Goal: Task Accomplishment & Management: Use online tool/utility

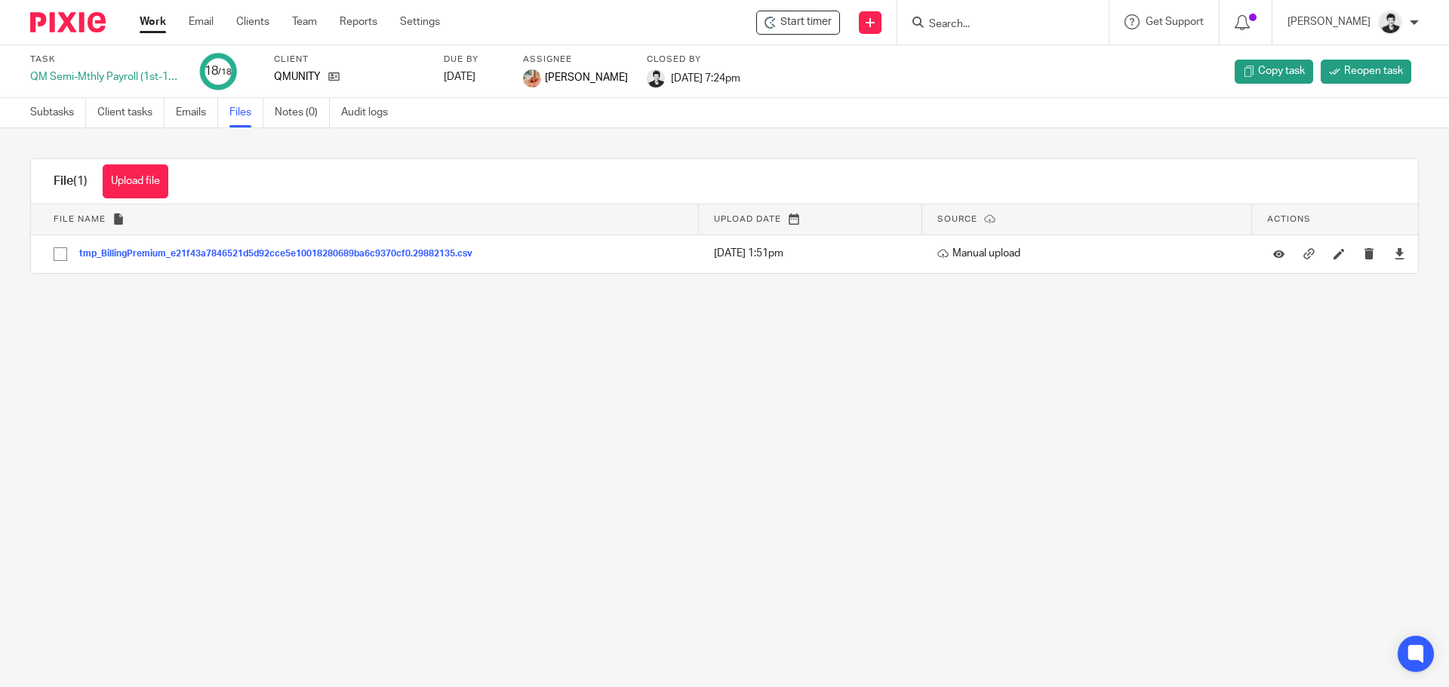
click at [161, 24] on link "Work" at bounding box center [153, 21] width 26 height 15
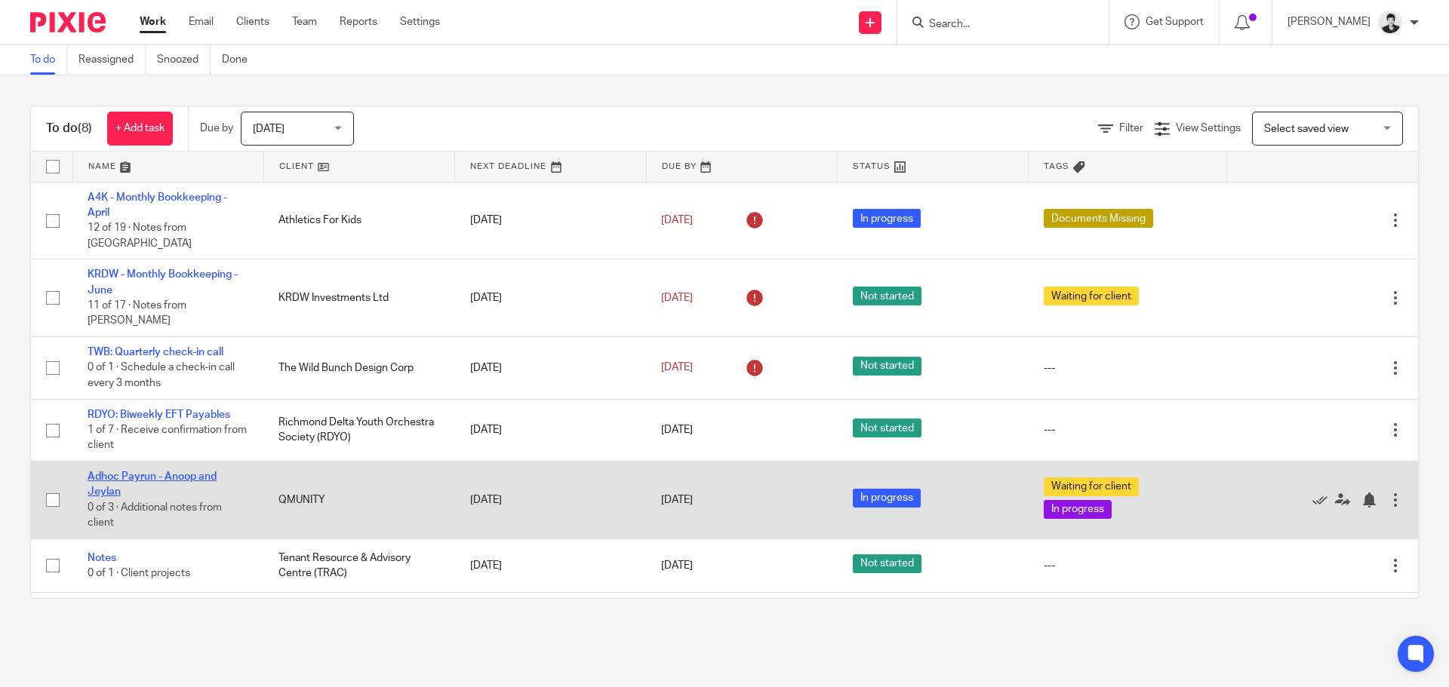
click at [157, 472] on link "Adhoc Payrun - Anoop and Jeylan" at bounding box center [152, 485] width 129 height 26
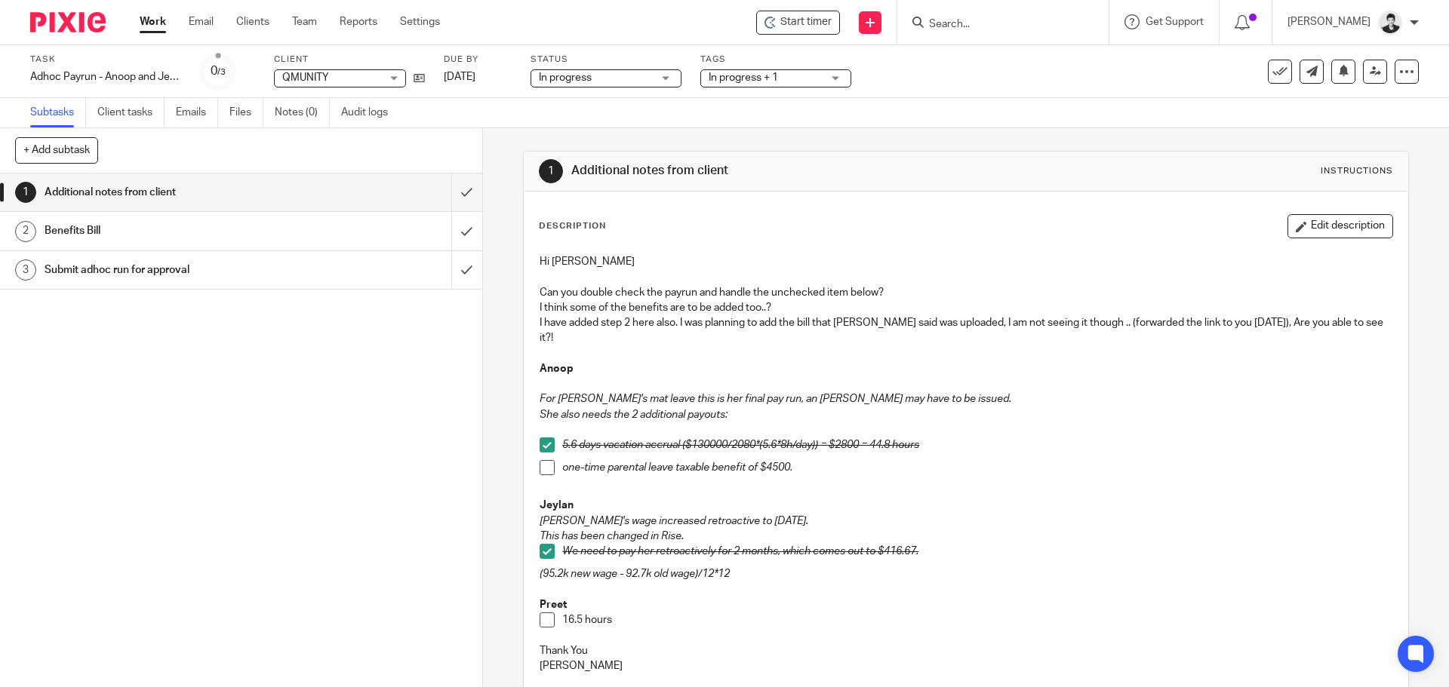
click at [541, 460] on span at bounding box center [546, 467] width 15 height 15
click at [545, 613] on span at bounding box center [546, 620] width 15 height 15
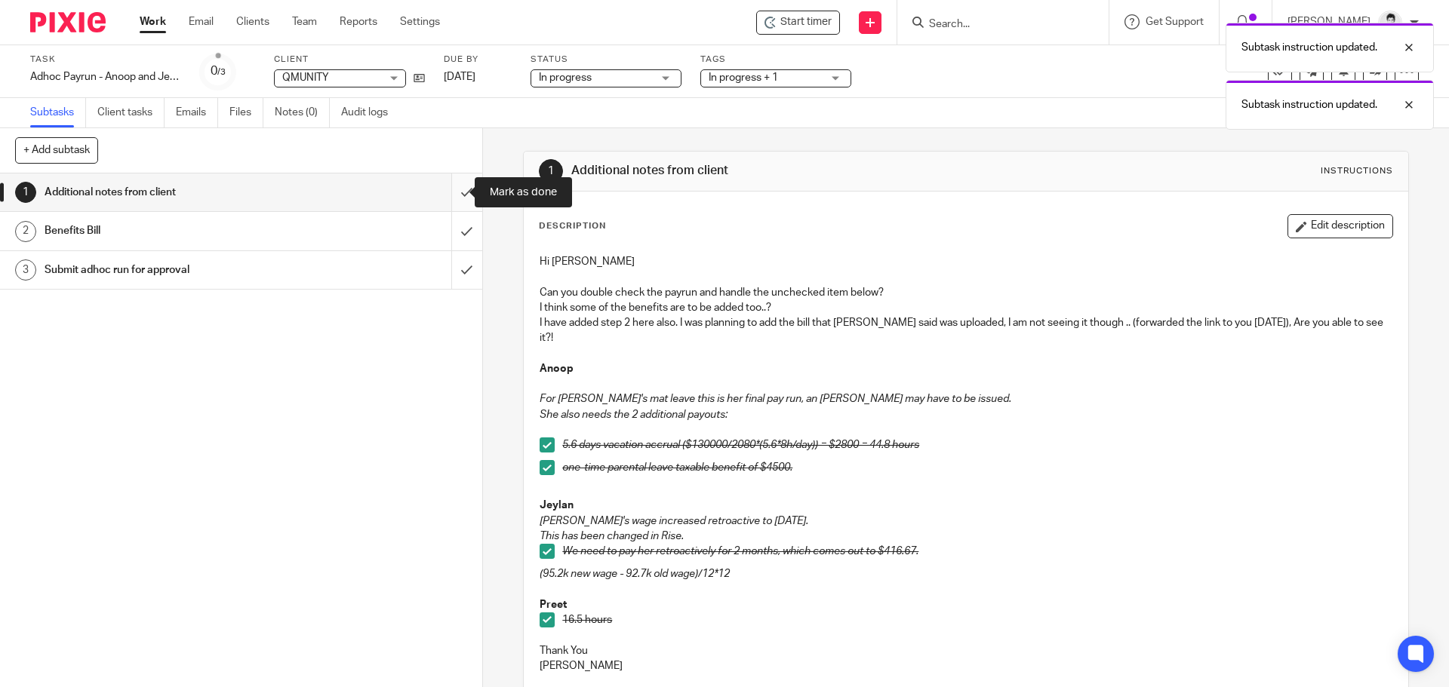
click at [446, 195] on input "submit" at bounding box center [241, 193] width 482 height 38
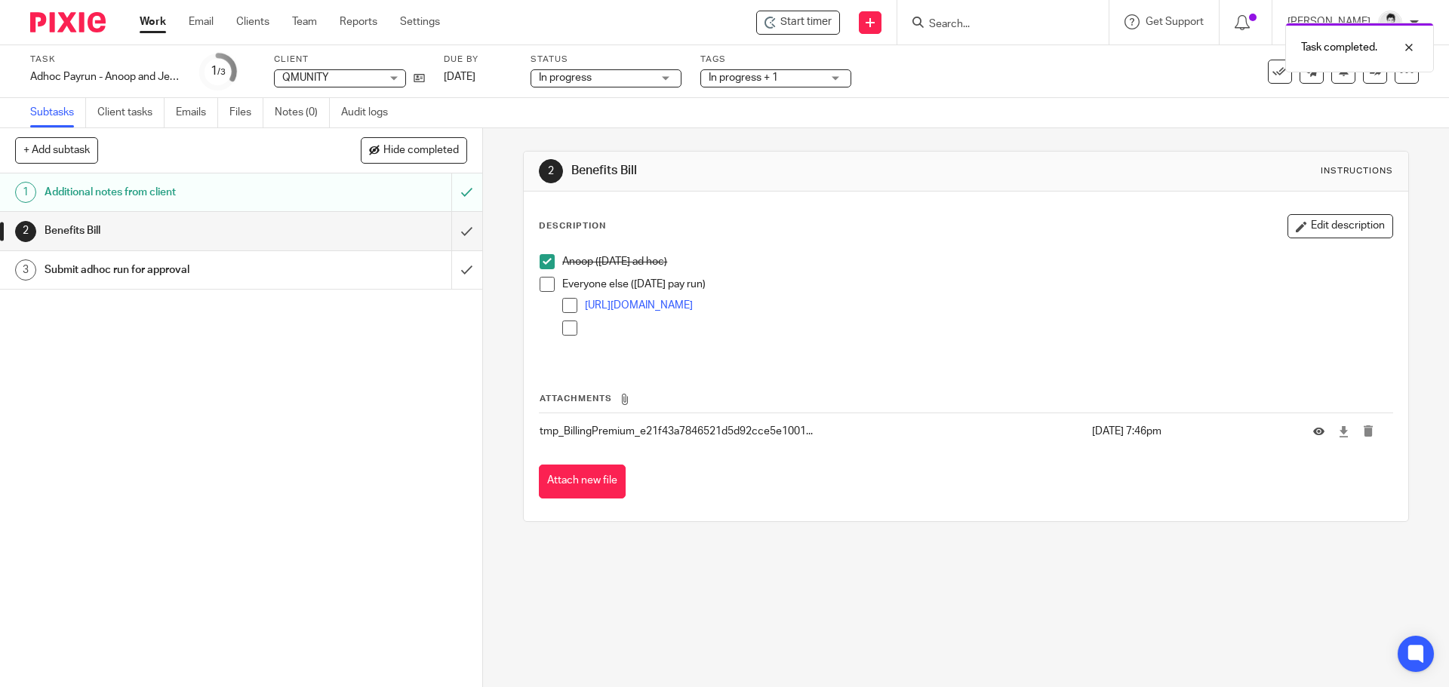
click at [263, 271] on h1 "Submit adhoc run for approval" at bounding box center [175, 270] width 261 height 23
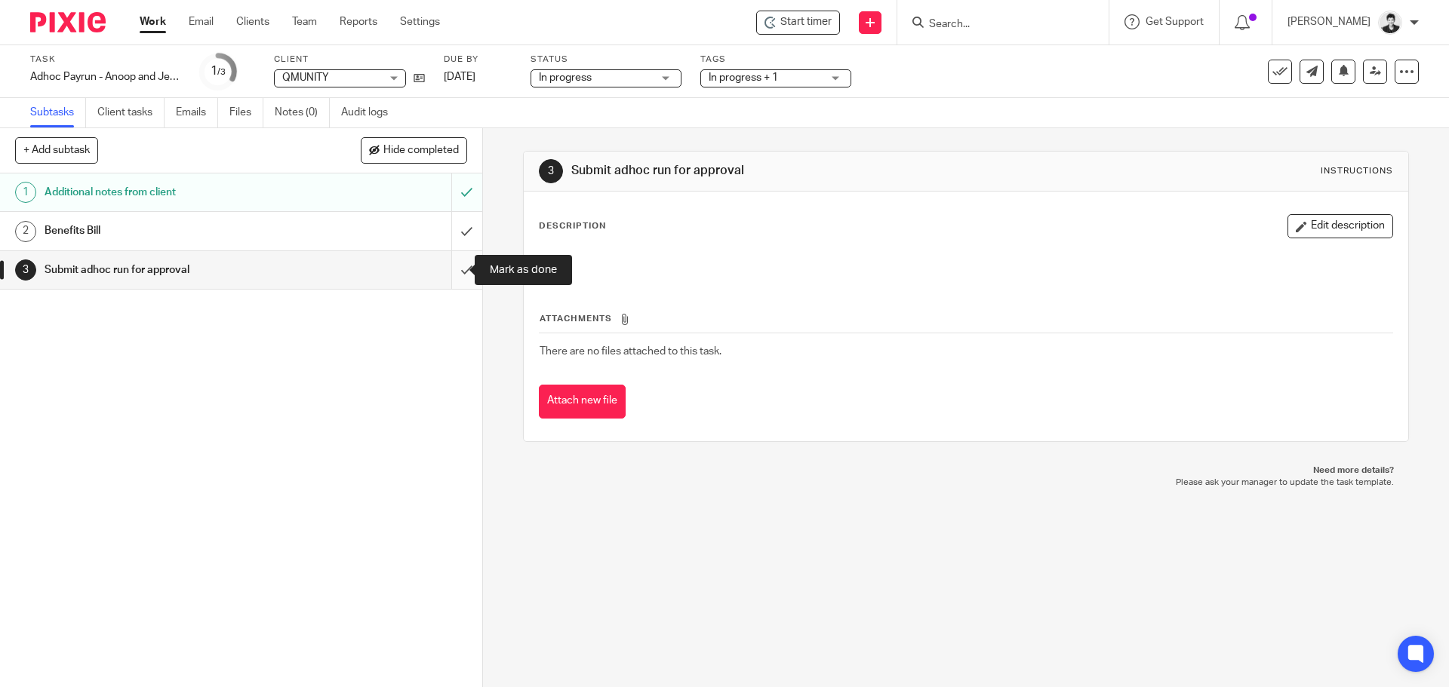
click at [451, 272] on input "submit" at bounding box center [241, 270] width 482 height 38
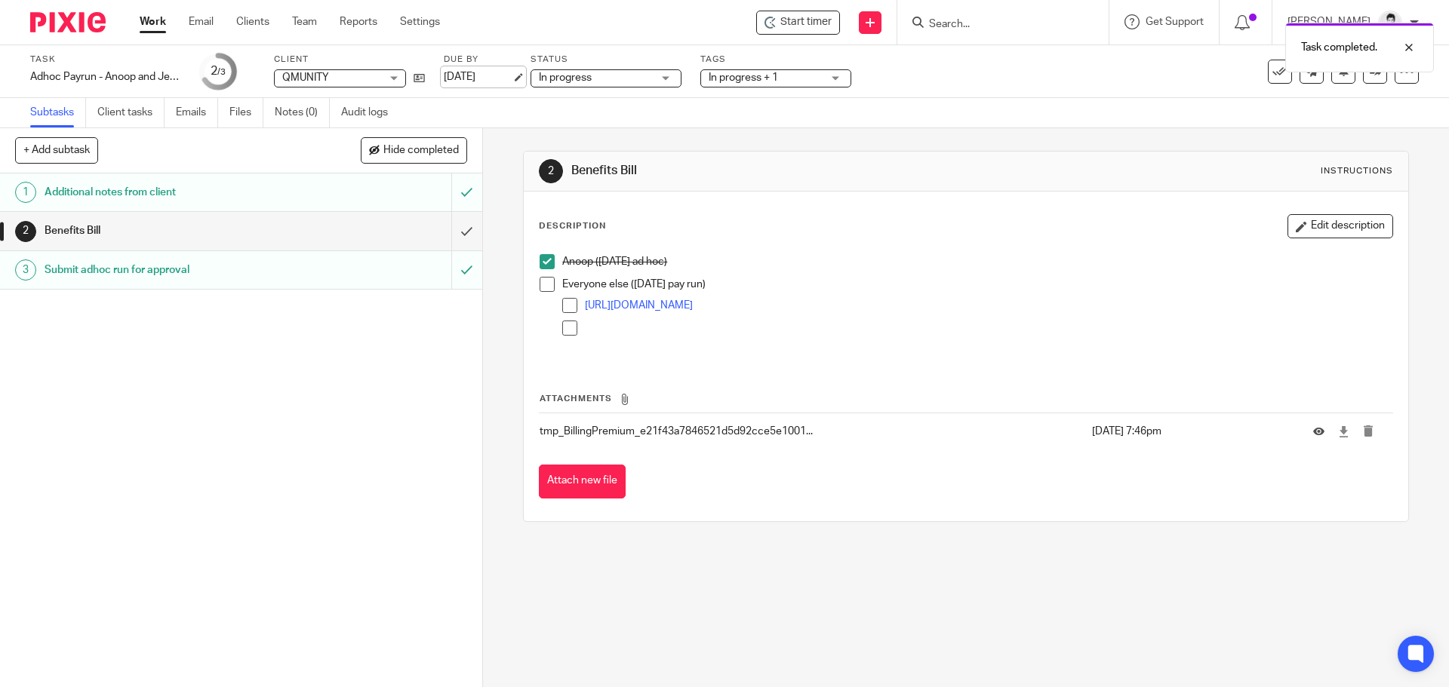
click at [496, 75] on link "[DATE]" at bounding box center [478, 77] width 68 height 16
click at [782, 87] on div "In progress + 1" at bounding box center [775, 78] width 151 height 18
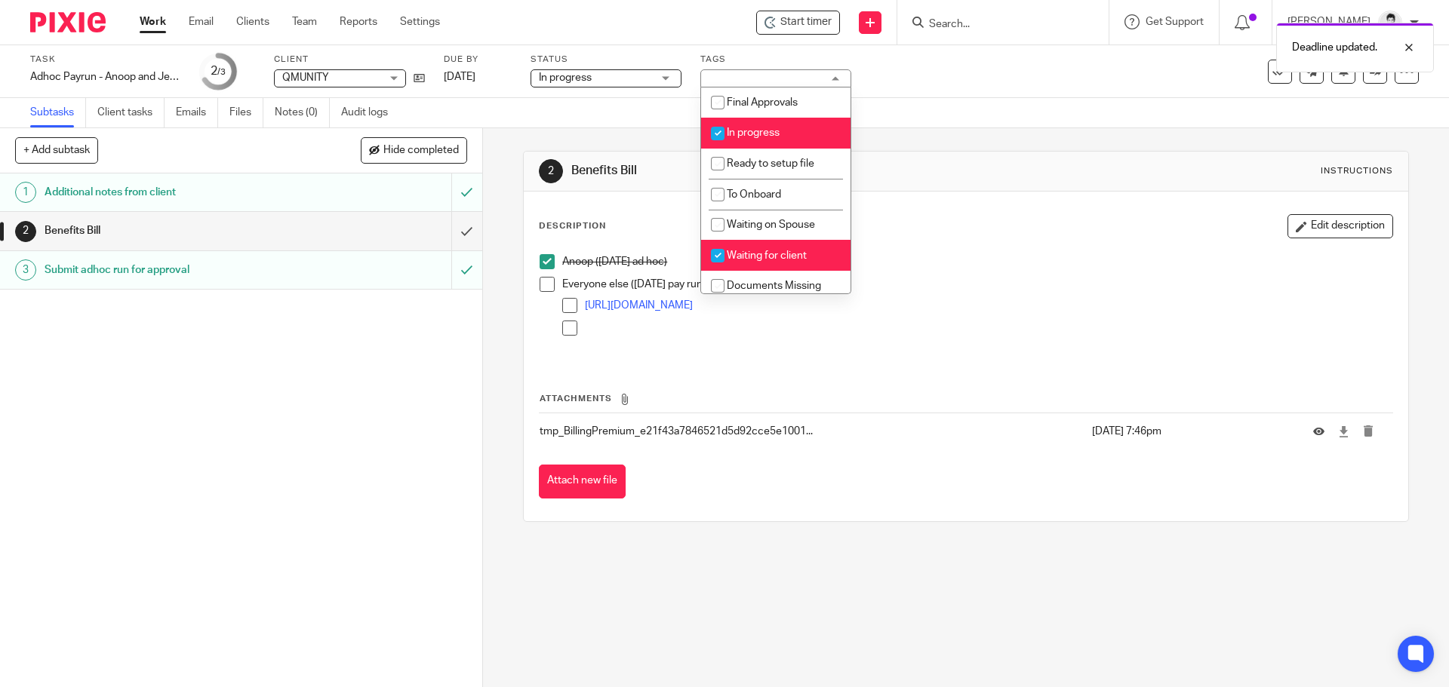
click at [808, 250] on li "Waiting for client" at bounding box center [775, 255] width 149 height 31
checkbox input "false"
click at [155, 20] on link "Work" at bounding box center [153, 21] width 26 height 15
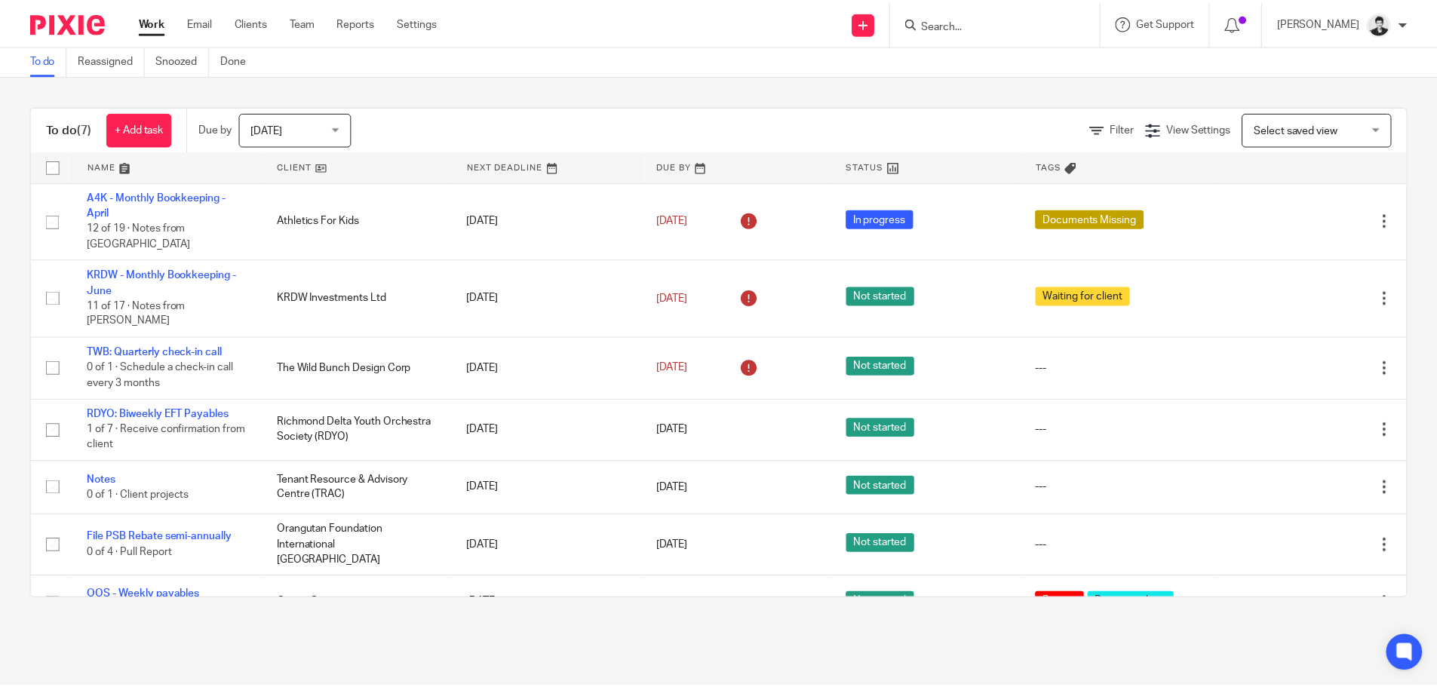
scroll to position [2, 0]
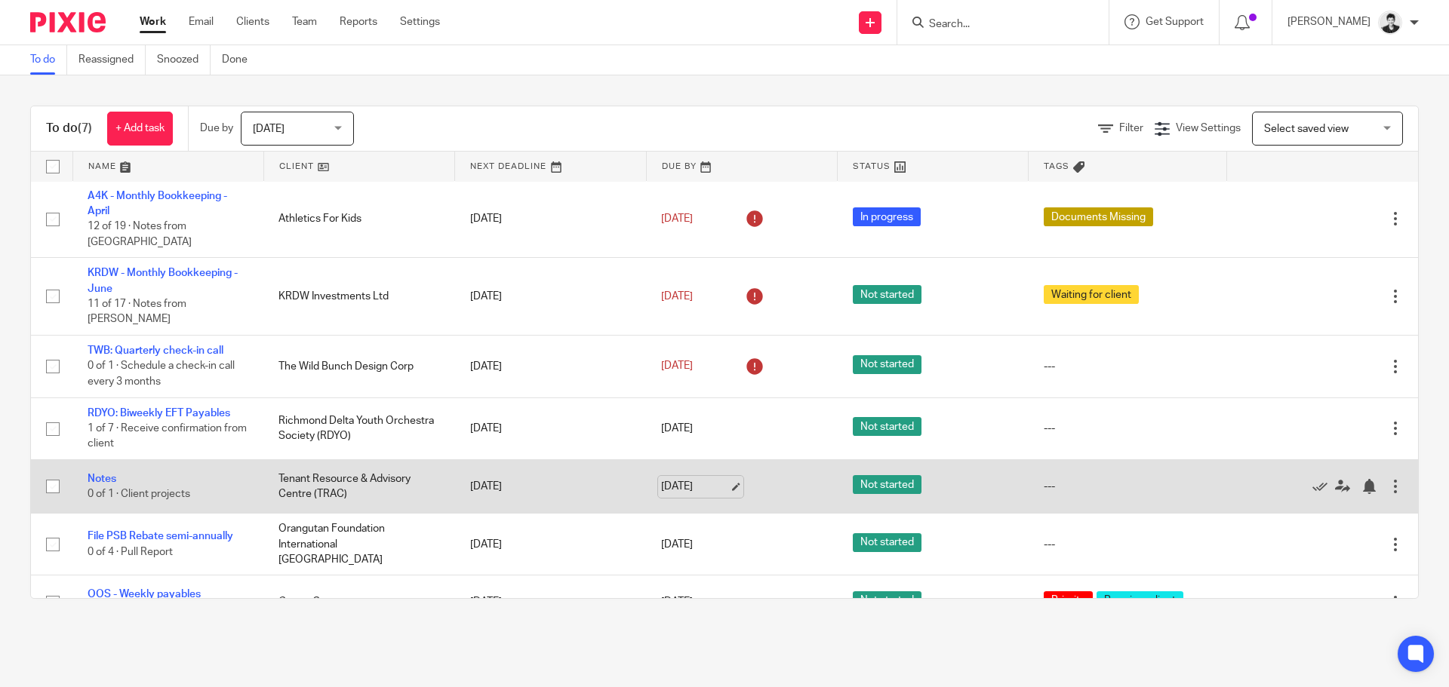
click at [678, 479] on link "[DATE]" at bounding box center [695, 487] width 68 height 16
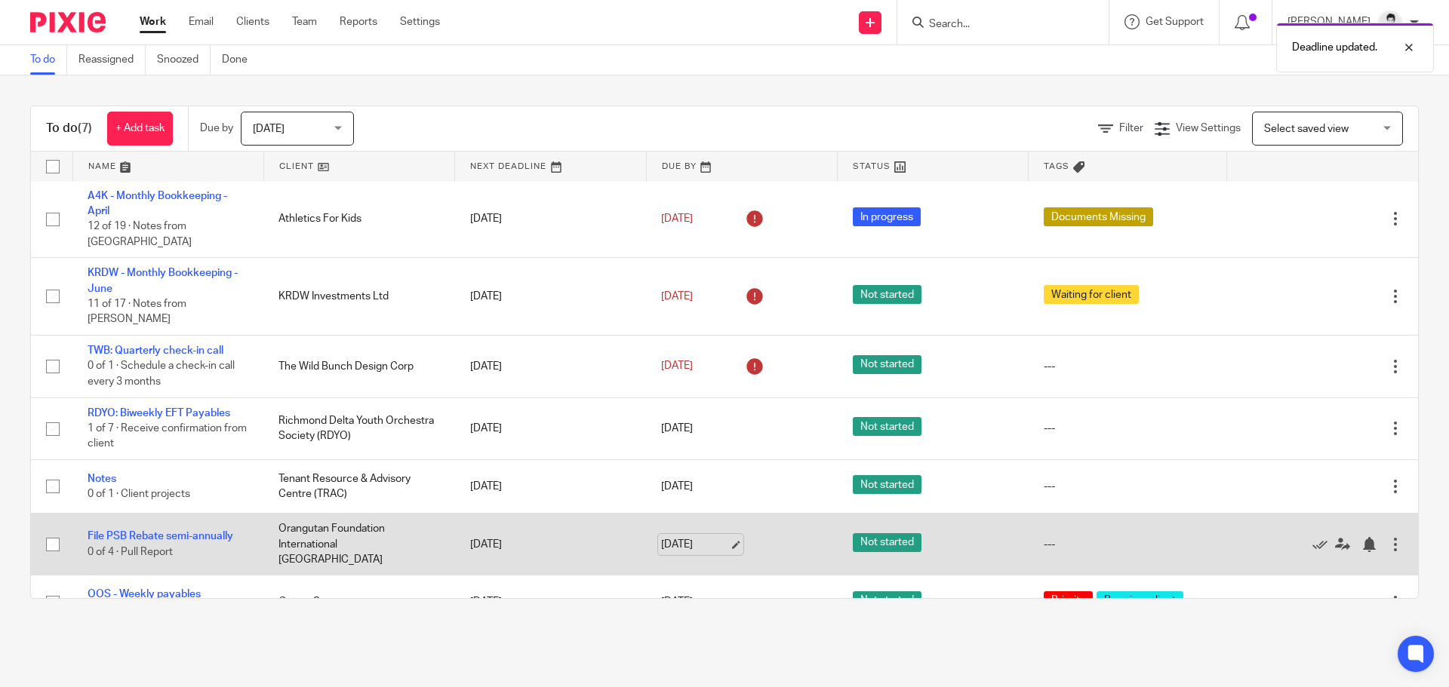
drag, startPoint x: 675, startPoint y: 502, endPoint x: 681, endPoint y: 508, distance: 9.1
click at [677, 537] on link "Aug 13, 2025" at bounding box center [695, 545] width 68 height 16
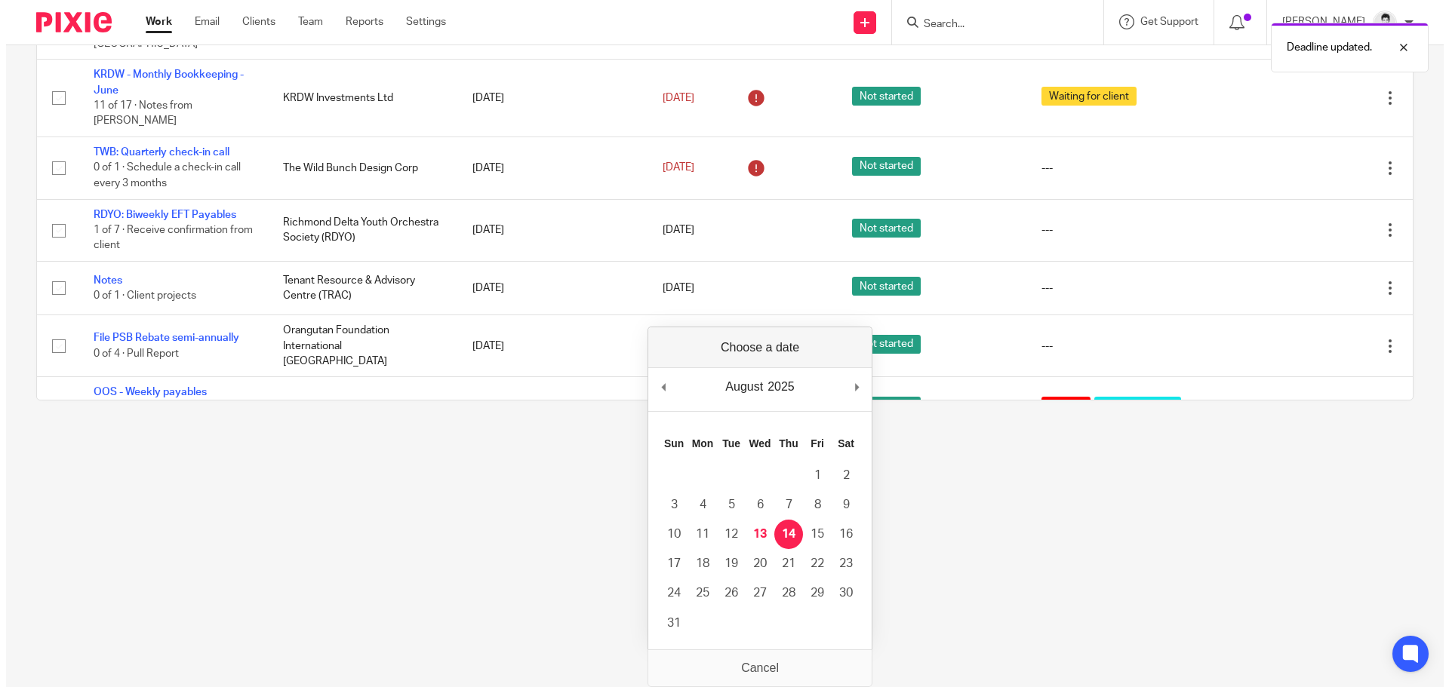
scroll to position [0, 0]
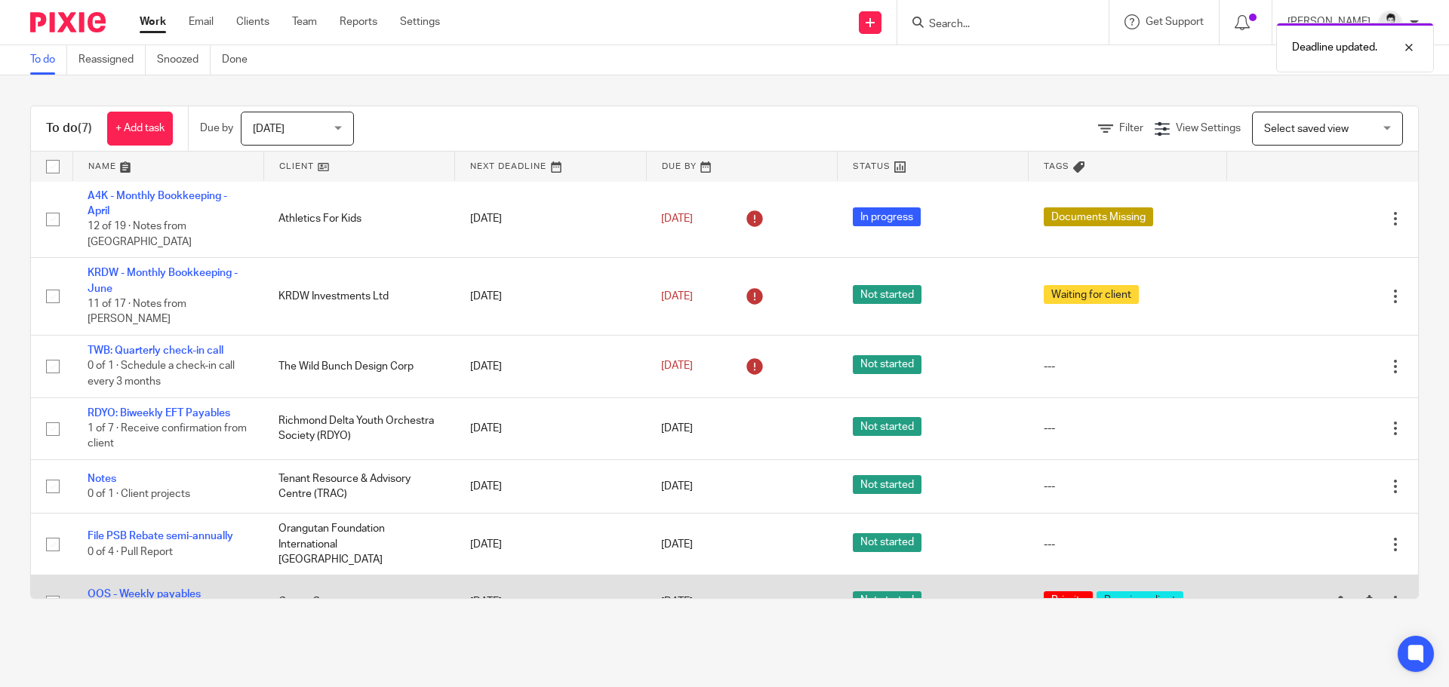
click at [140, 589] on link "OOS - Weekly payables" at bounding box center [144, 594] width 113 height 11
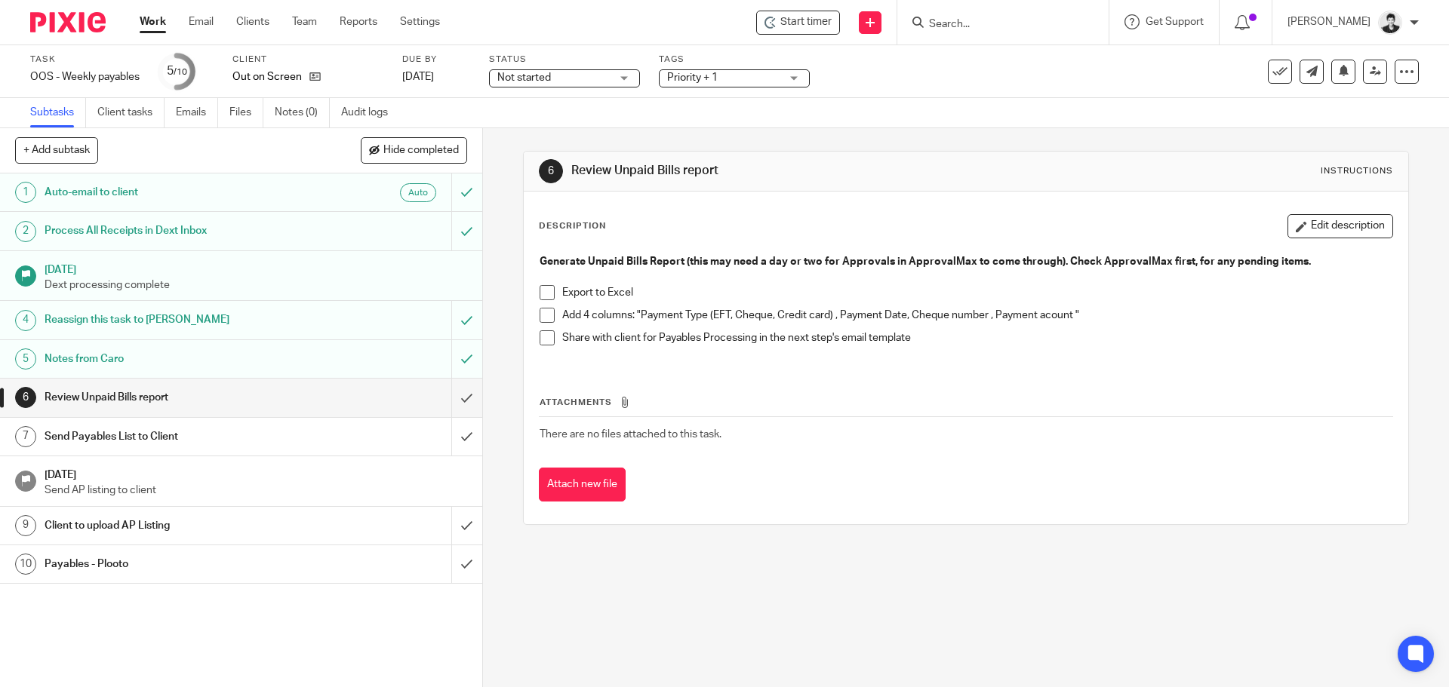
click at [756, 339] on p "Share with client for Payables Processing in the next step's email template" at bounding box center [976, 337] width 829 height 15
drag, startPoint x: 639, startPoint y: 311, endPoint x: 828, endPoint y: 312, distance: 188.6
click at [828, 312] on p "Add 4 columns: "Payment Type (EFT, Cheque, Credit card) , Payment Date, Cheque …" at bounding box center [976, 315] width 829 height 15
copy p "Payment Type (EFT, Cheque, Credit card)"
drag, startPoint x: 837, startPoint y: 315, endPoint x: 900, endPoint y: 315, distance: 63.4
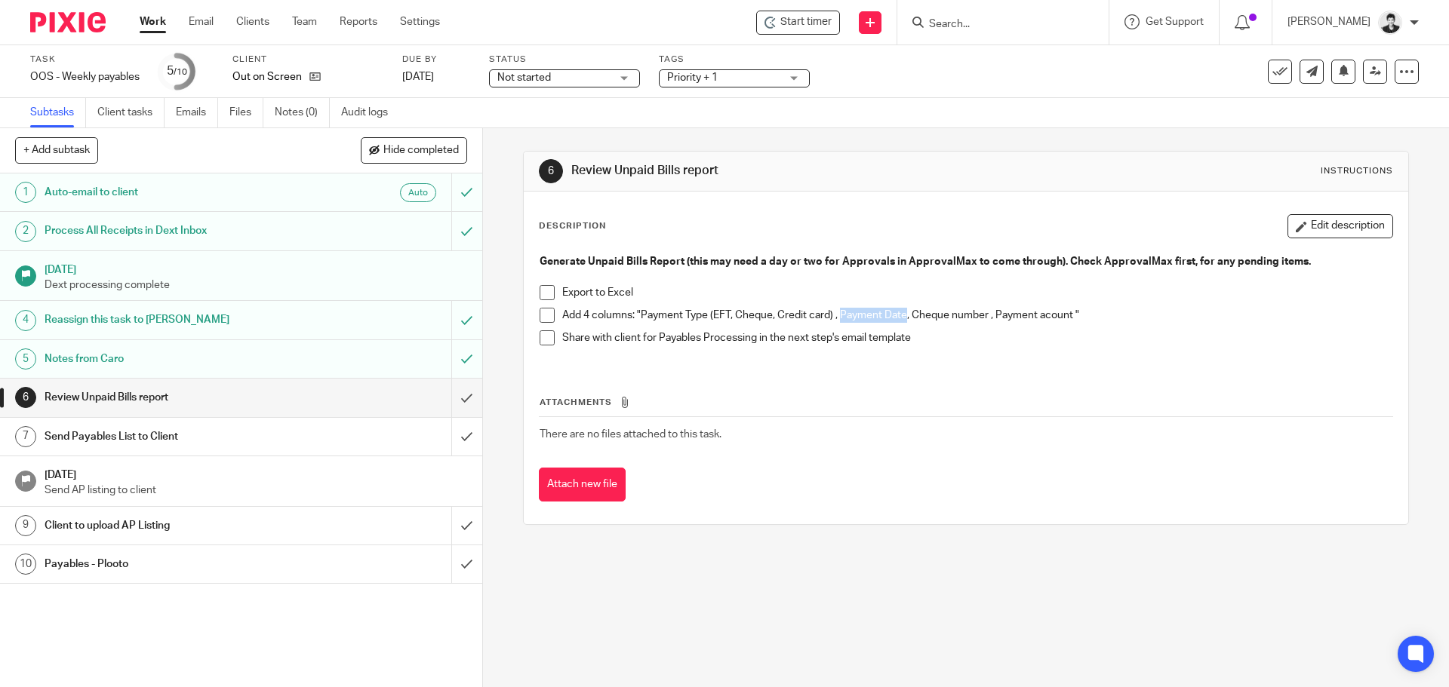
click at [900, 315] on p "Add 4 columns: "Payment Type (EFT, Cheque, Credit card) , Payment Date, Cheque …" at bounding box center [976, 315] width 829 height 15
copy p "Payment Date"
drag, startPoint x: 907, startPoint y: 312, endPoint x: 983, endPoint y: 313, distance: 76.2
click at [983, 313] on p "Add 4 columns: "Payment Type (EFT, Cheque, Credit card) , Payment Date, Cheque …" at bounding box center [976, 315] width 829 height 15
copy p "Cheque number"
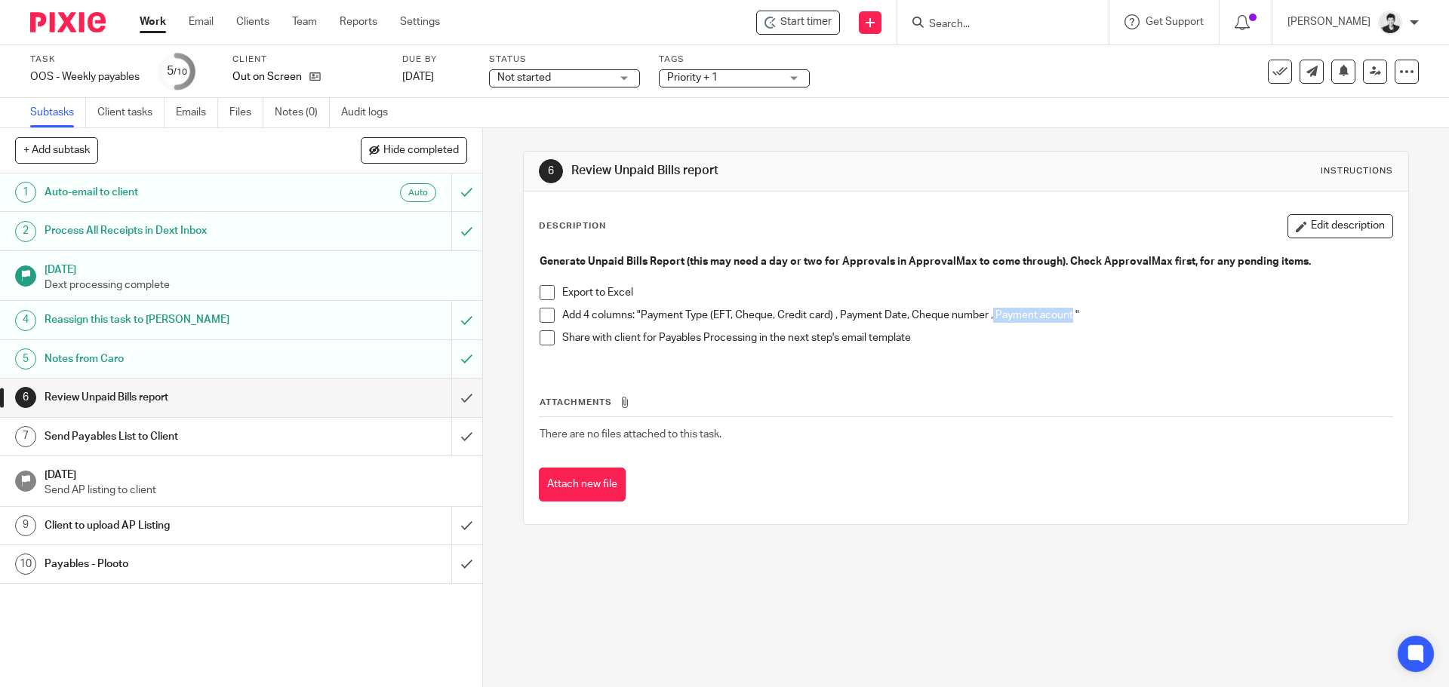
drag, startPoint x: 988, startPoint y: 315, endPoint x: 1066, endPoint y: 316, distance: 77.7
click at [1066, 316] on p "Add 4 columns: "Payment Type (EFT, Cheque, Credit card) , Payment Date, Cheque …" at bounding box center [976, 315] width 829 height 15
copy p "Payment acount"
click at [456, 398] on input "submit" at bounding box center [241, 398] width 482 height 38
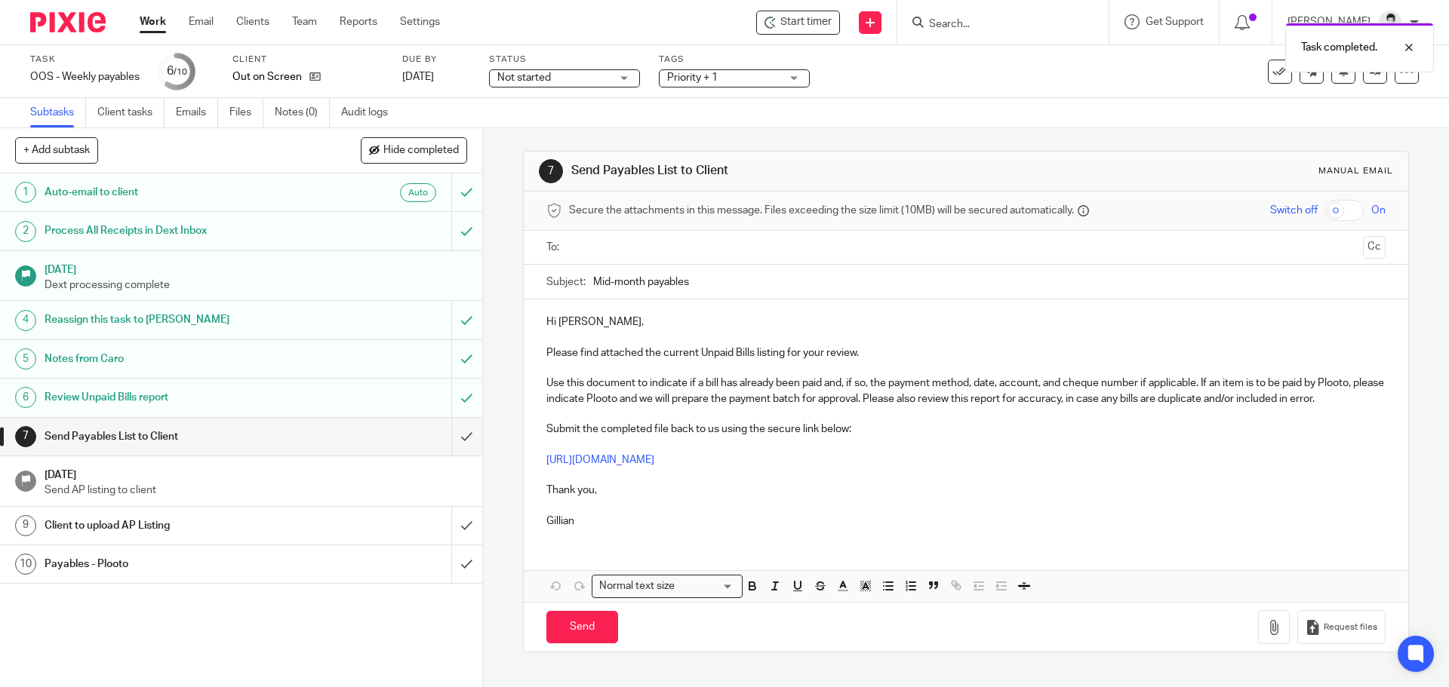
click at [629, 251] on input "text" at bounding box center [965, 247] width 782 height 17
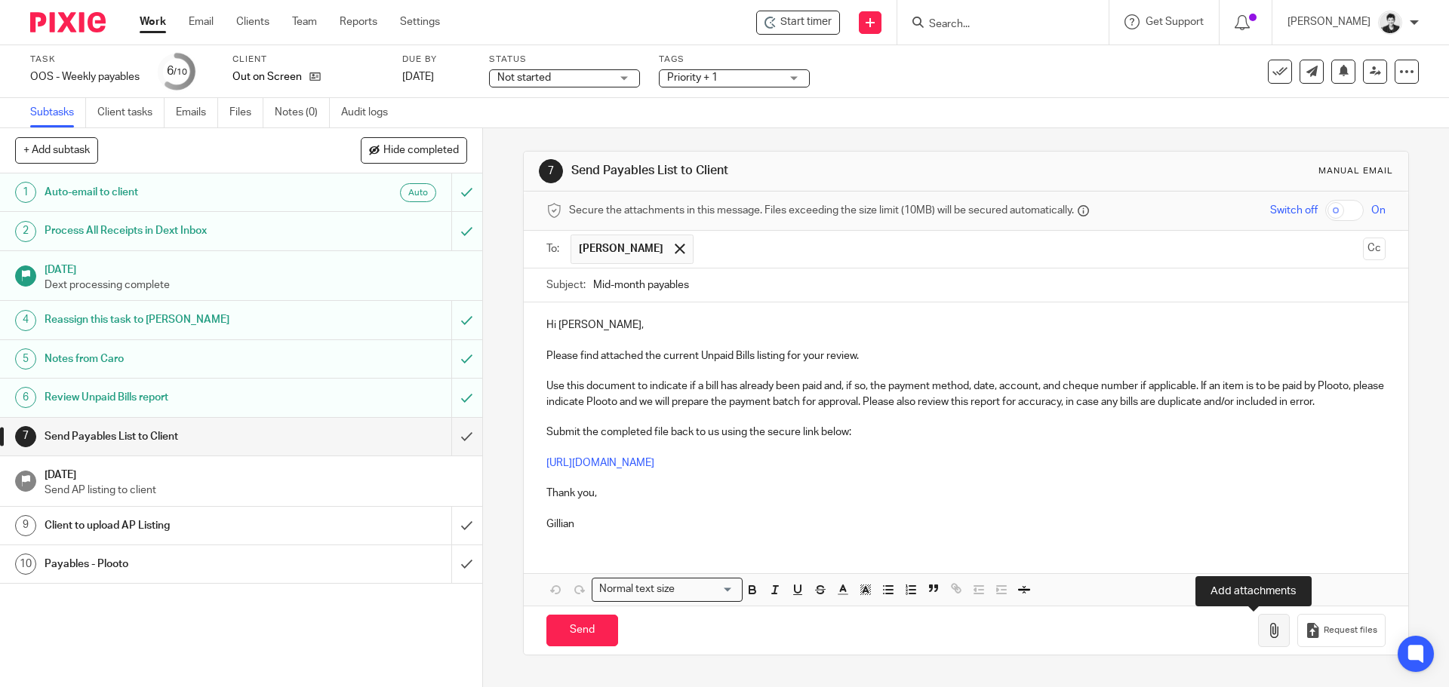
click at [1258, 615] on button "button" at bounding box center [1274, 631] width 32 height 34
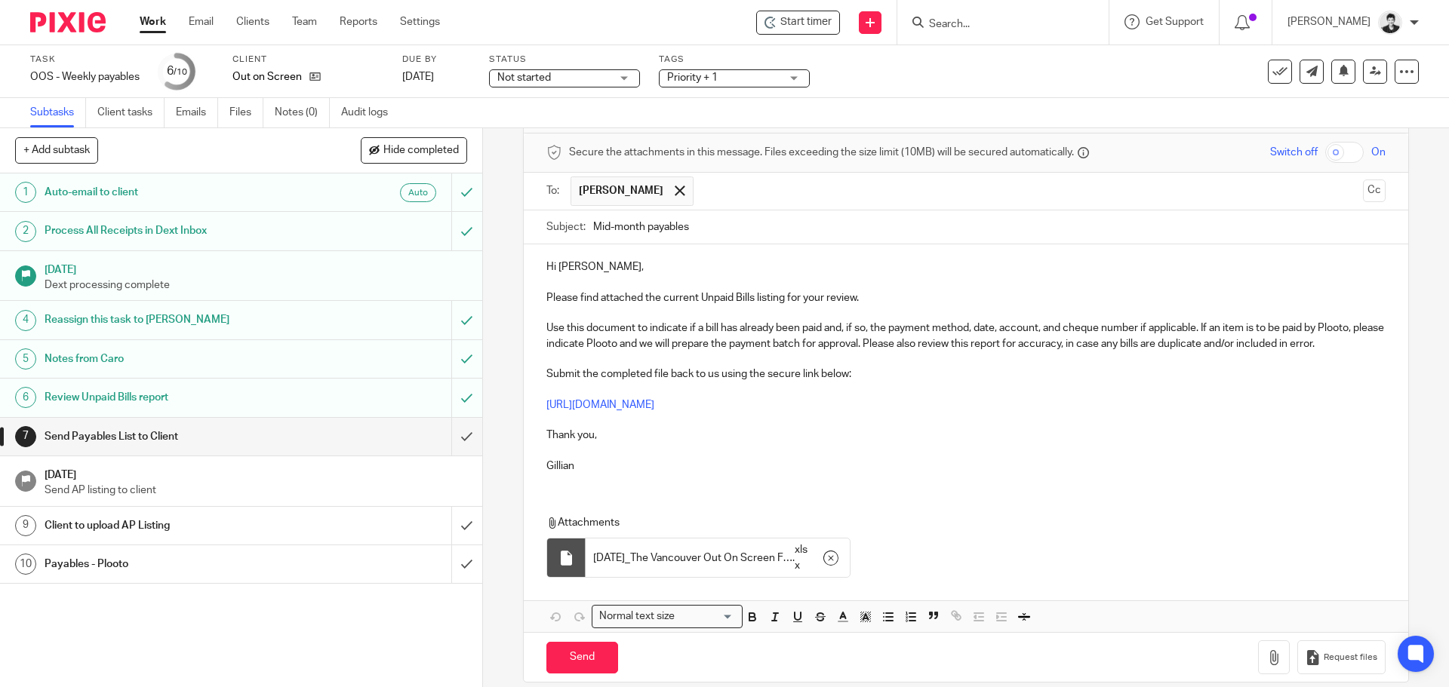
scroll to position [76, 0]
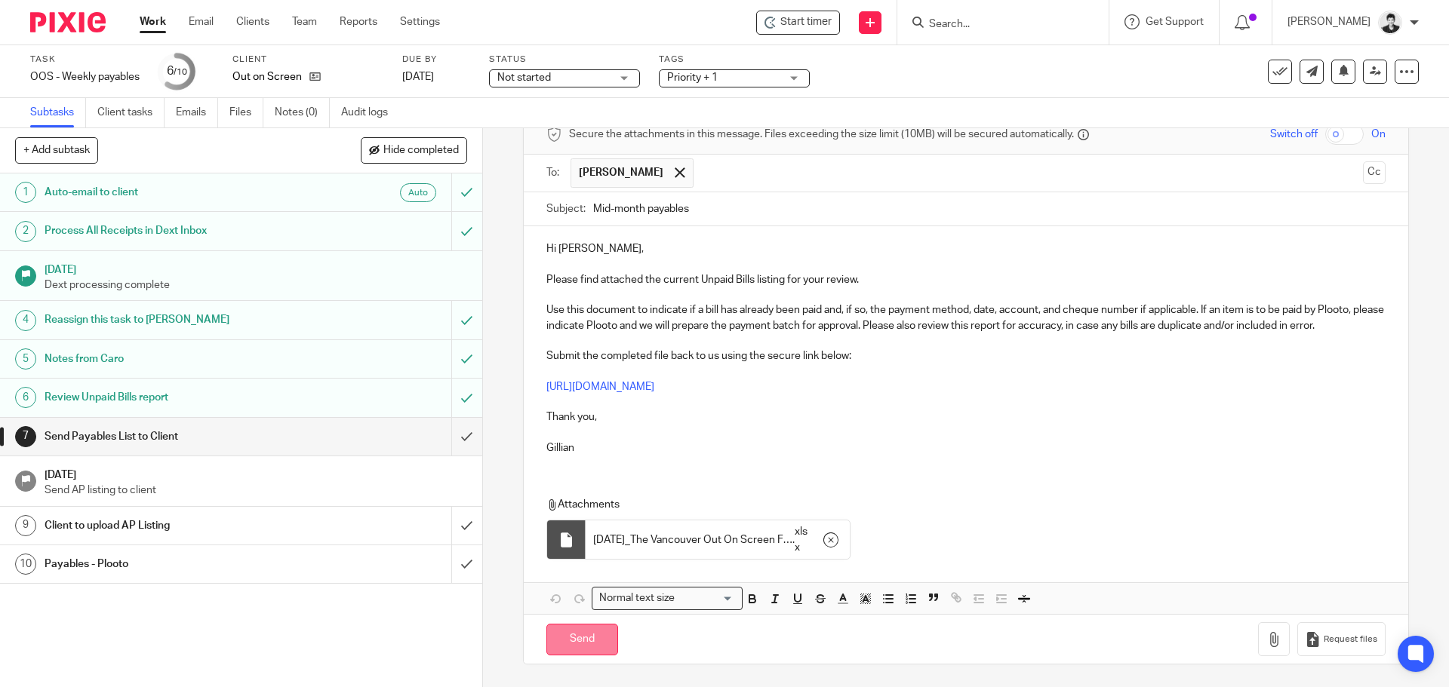
click at [568, 646] on input "Send" at bounding box center [582, 640] width 72 height 32
type input "Sent"
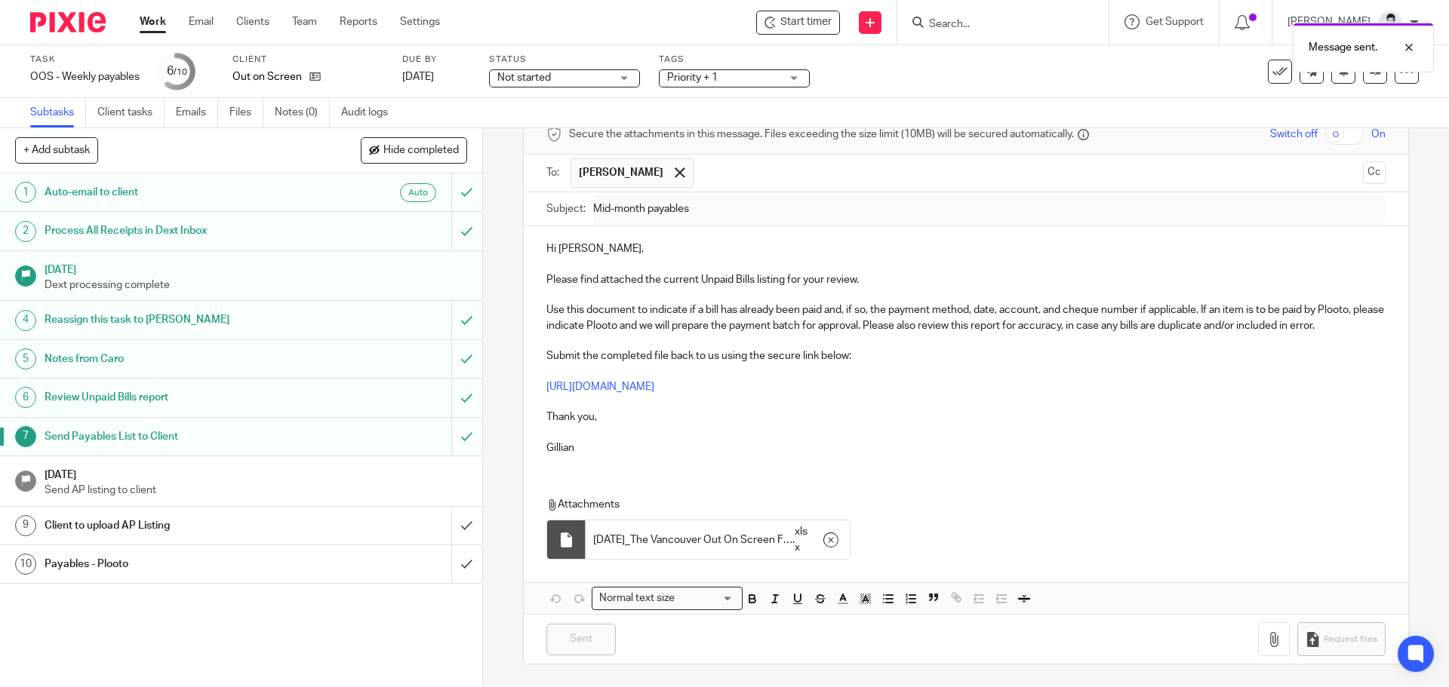
click at [561, 75] on span "Not started" at bounding box center [553, 78] width 113 height 16
click at [558, 140] on li "In progress" at bounding box center [565, 133] width 149 height 31
click at [149, 23] on link "Work" at bounding box center [153, 21] width 26 height 15
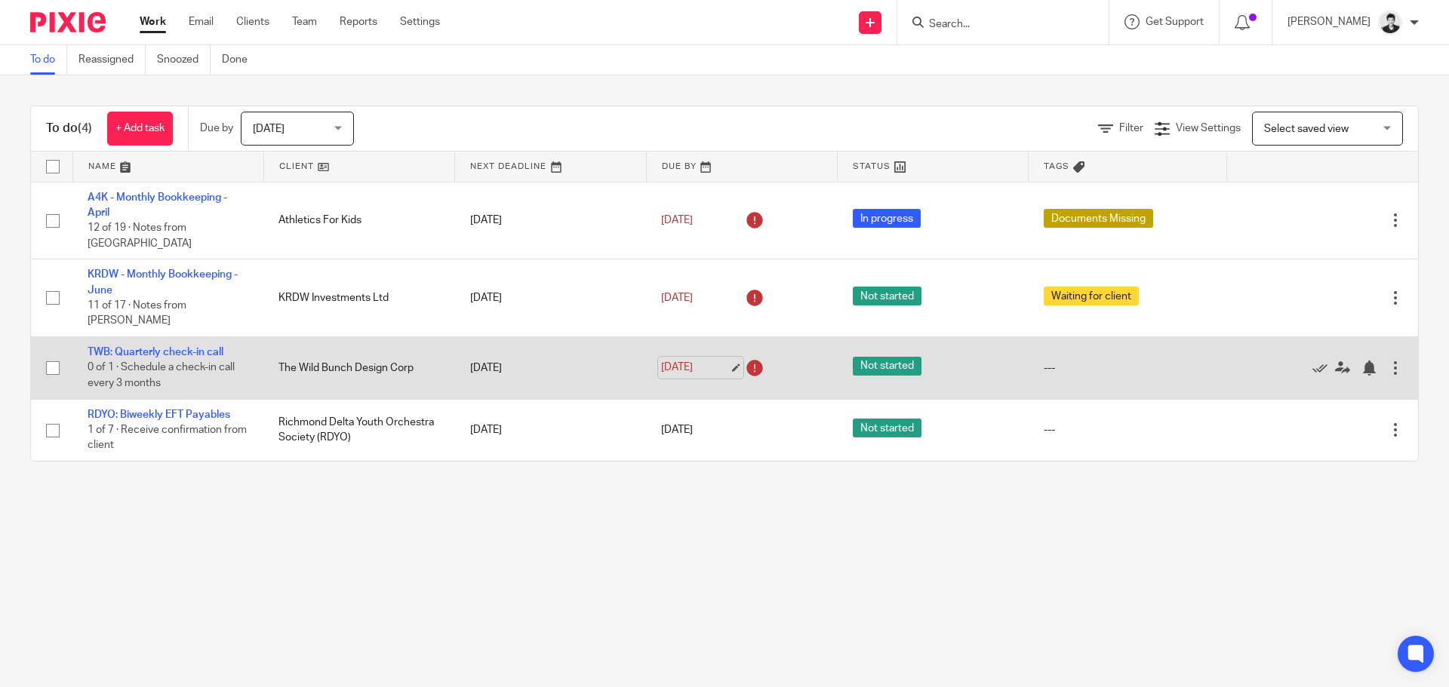
click at [690, 360] on link "Aug 10, 2025" at bounding box center [695, 368] width 68 height 16
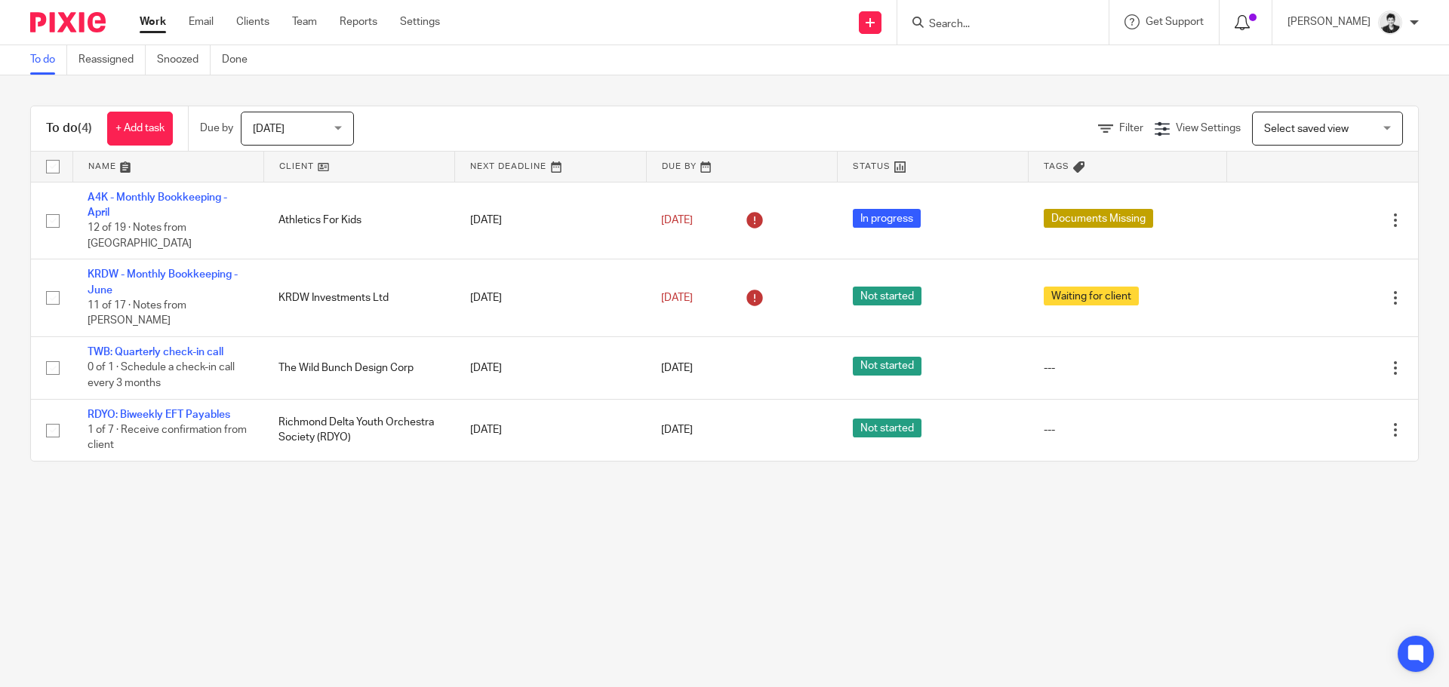
click at [1249, 24] on icon at bounding box center [1241, 22] width 15 height 15
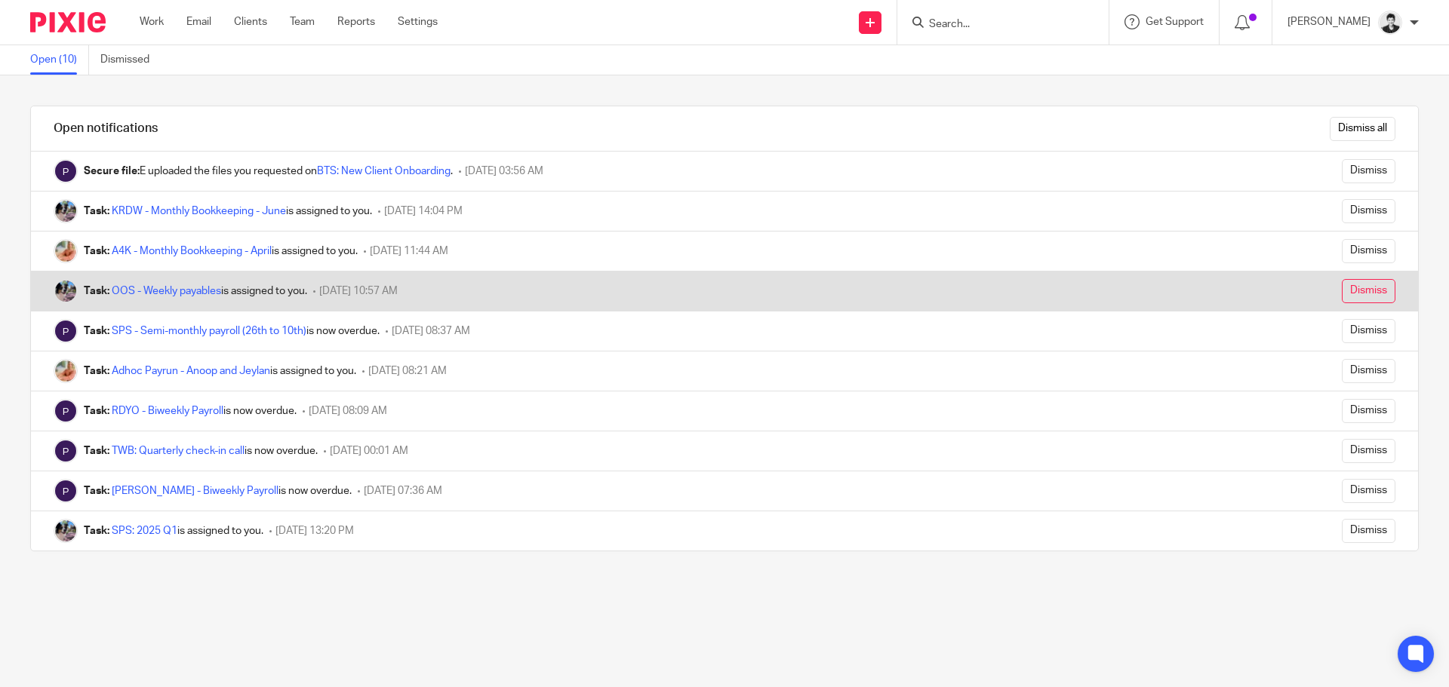
click at [1347, 290] on input "Dismiss" at bounding box center [1369, 291] width 54 height 24
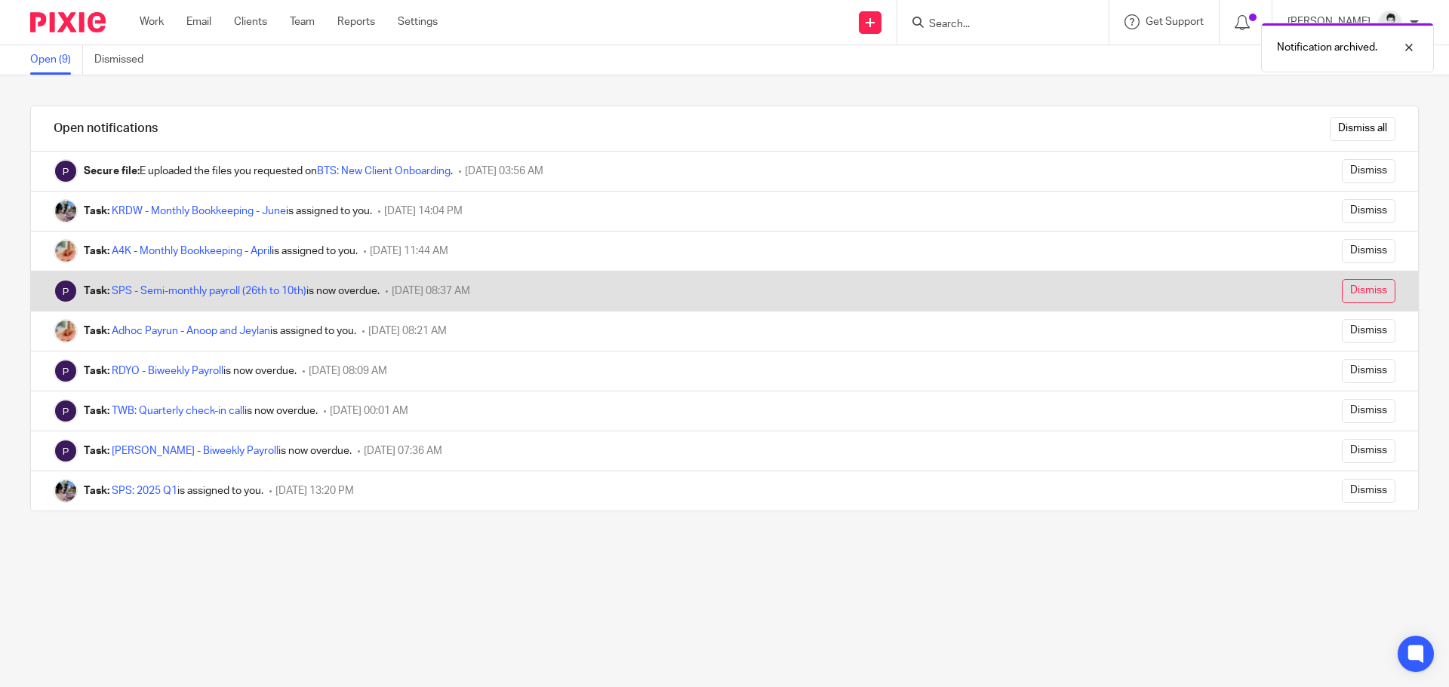
click at [1342, 291] on input "Dismiss" at bounding box center [1369, 291] width 54 height 24
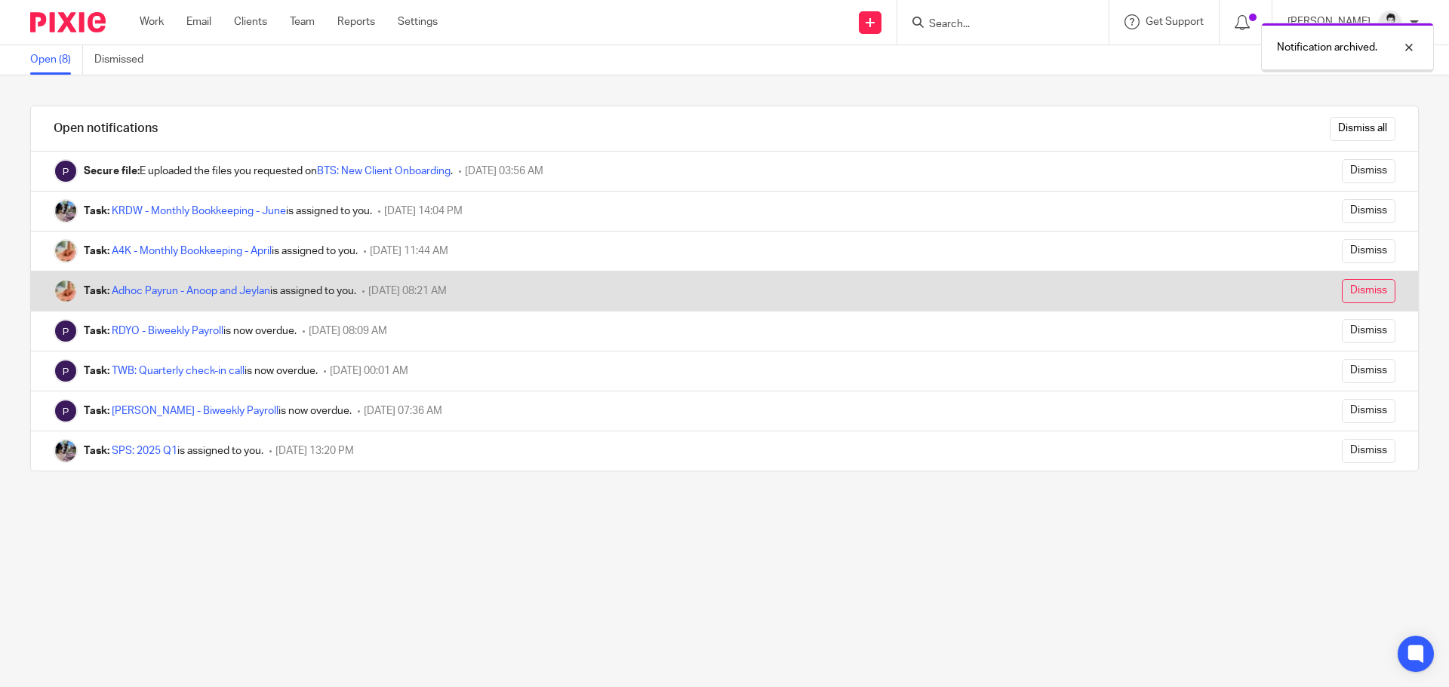
click at [1343, 291] on input "Dismiss" at bounding box center [1369, 291] width 54 height 24
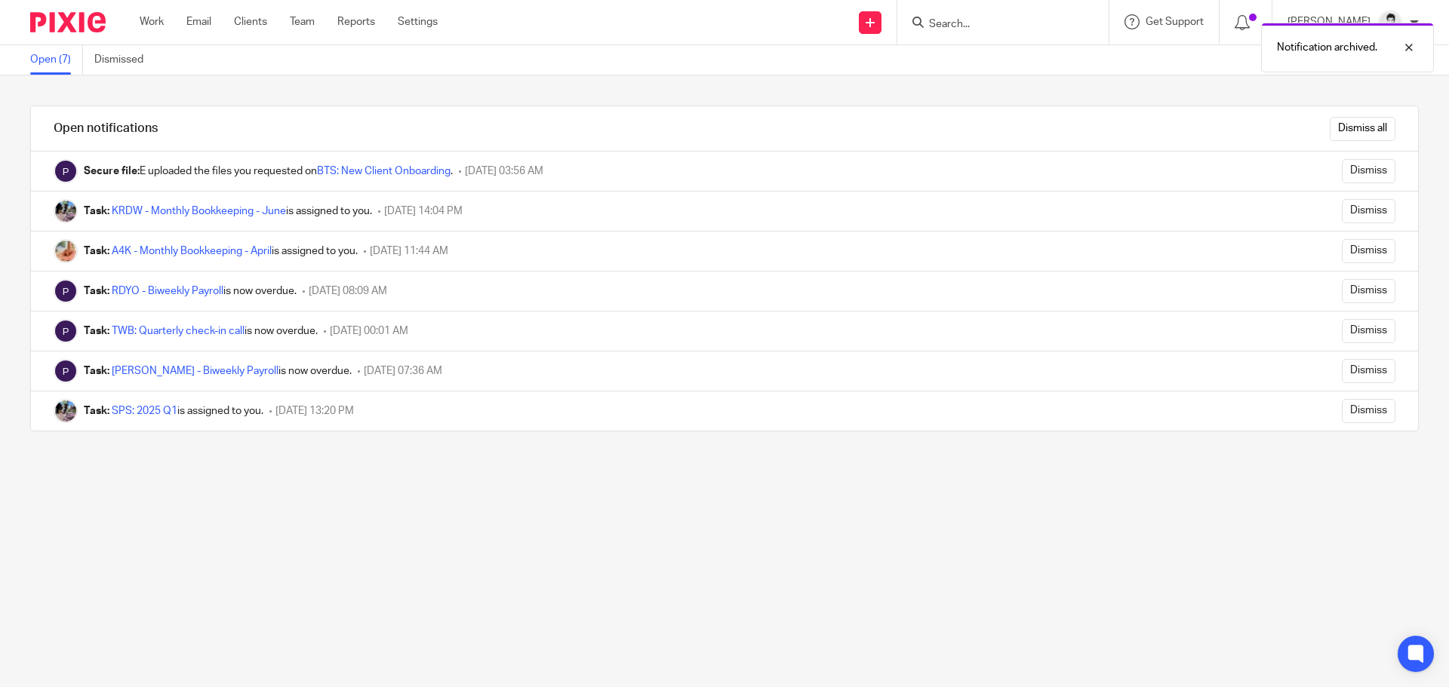
click at [1344, 291] on input "Dismiss" at bounding box center [1369, 291] width 54 height 24
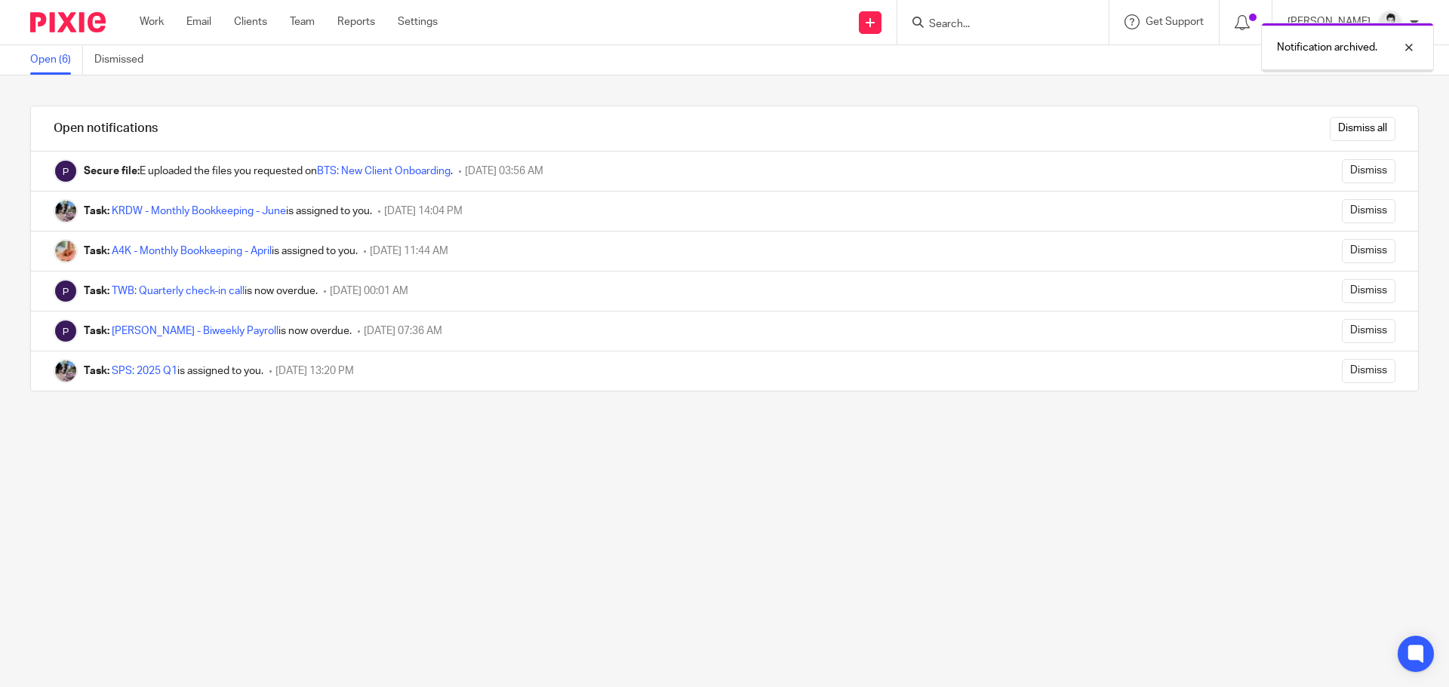
click at [1346, 291] on input "Dismiss" at bounding box center [1369, 291] width 54 height 24
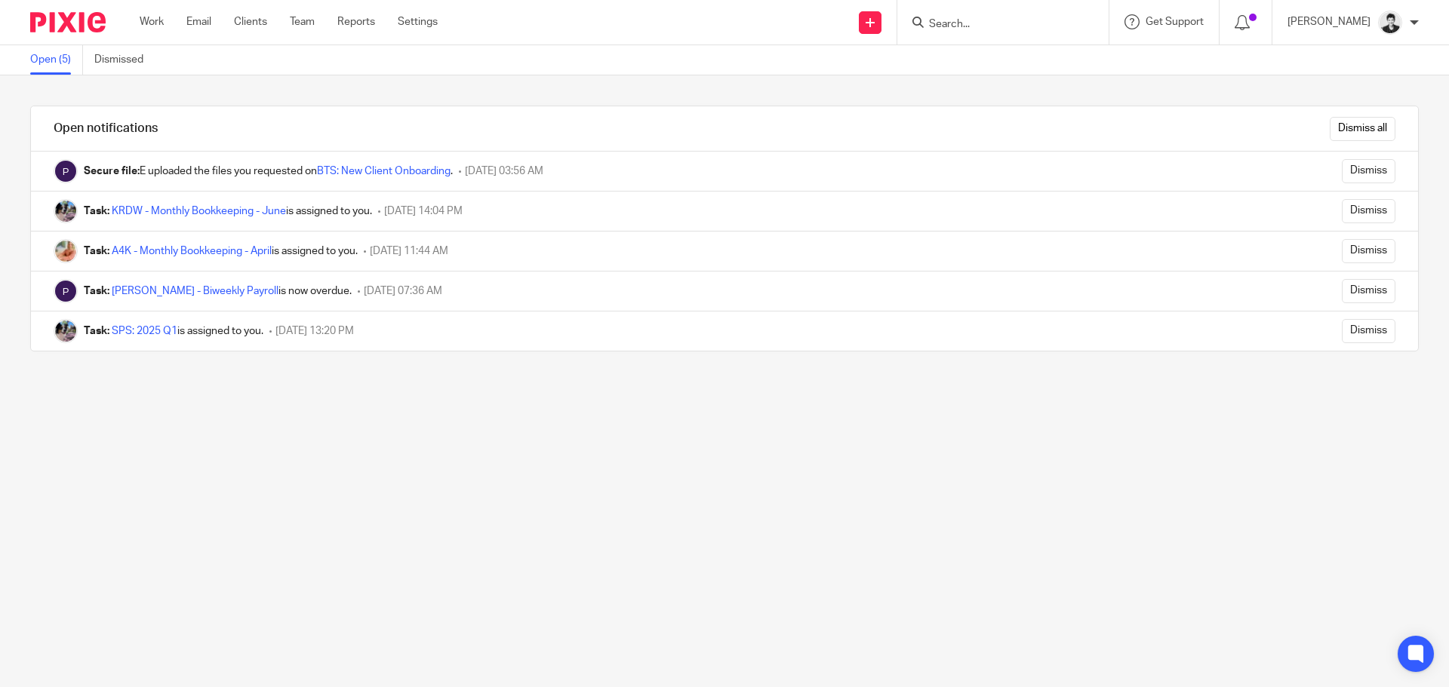
click at [1347, 291] on input "Dismiss" at bounding box center [1369, 291] width 54 height 24
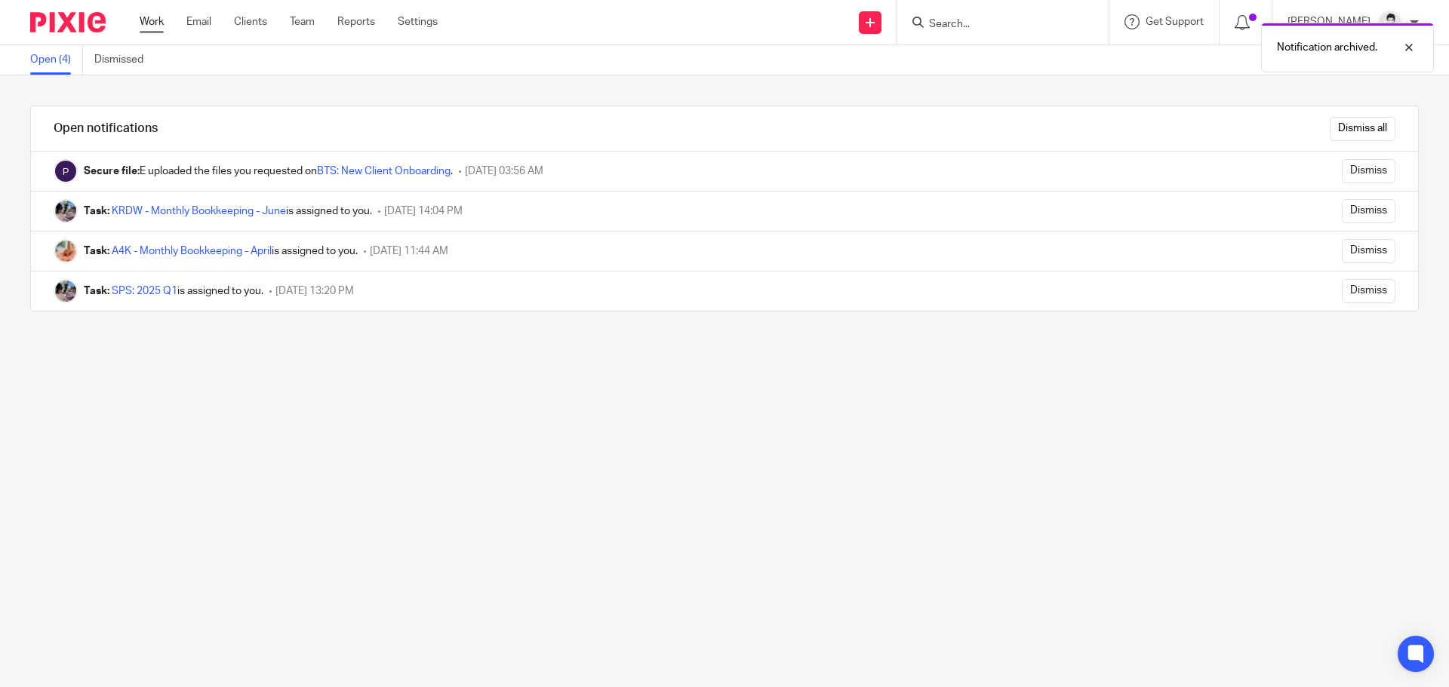
click at [160, 21] on link "Work" at bounding box center [152, 21] width 24 height 15
